Goal: Task Accomplishment & Management: Manage account settings

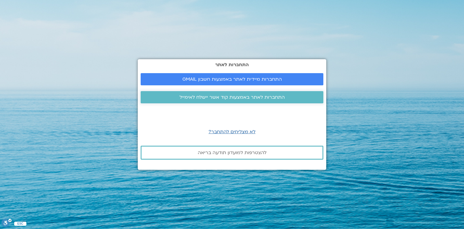
click at [248, 99] on span "התחברות לאתר באמצעות קוד אשר יישלח לאימייל" at bounding box center [231, 97] width 105 height 5
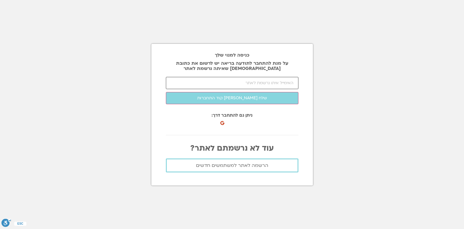
click at [246, 82] on input "email" at bounding box center [232, 83] width 133 height 12
type input "aroesti3@walla.co.il"
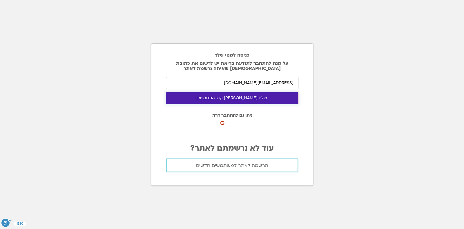
click at [237, 97] on button "שלח לי קוד התחברות" at bounding box center [232, 98] width 133 height 12
